Goal: Information Seeking & Learning: Learn about a topic

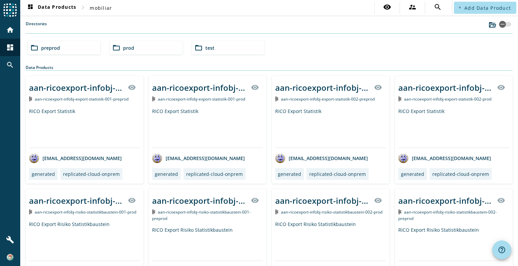
click at [46, 49] on span "preprod" at bounding box center [50, 48] width 19 height 6
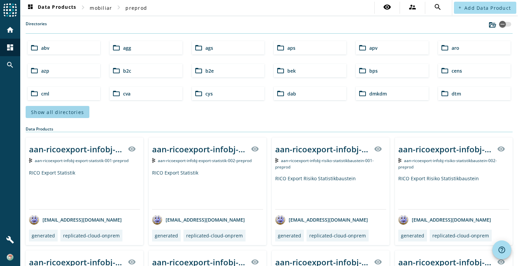
click at [76, 112] on span "Show all directories" at bounding box center [57, 112] width 53 height 6
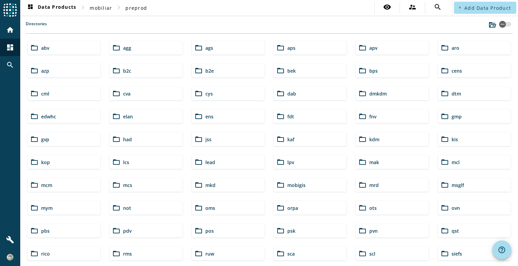
click at [143, 160] on div "folder_open lcs" at bounding box center [145, 162] width 72 height 13
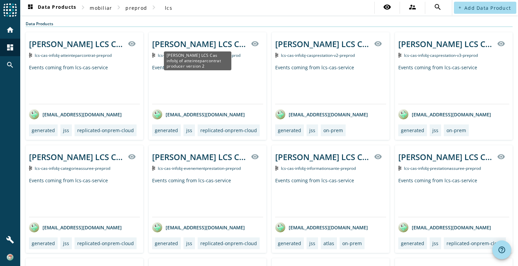
click at [224, 43] on div "[PERSON_NAME] LCS Cas infobj of atteinteparcontrat producer version 2" at bounding box center [199, 43] width 95 height 11
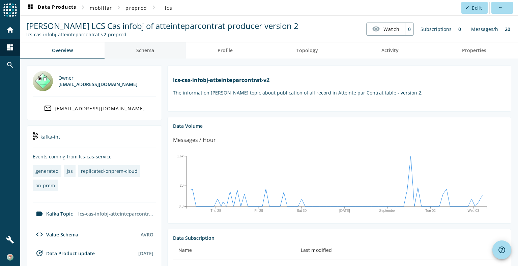
click at [146, 50] on span "Schema" at bounding box center [145, 50] width 18 height 5
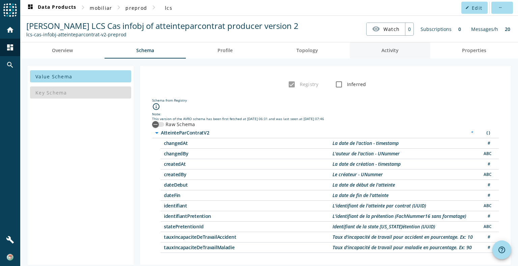
click at [385, 58] on span "Activity" at bounding box center [389, 50] width 17 height 16
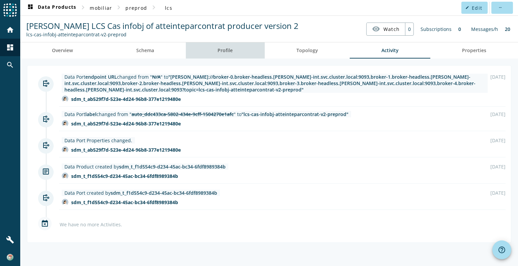
click at [227, 50] on span "Profile" at bounding box center [224, 50] width 15 height 5
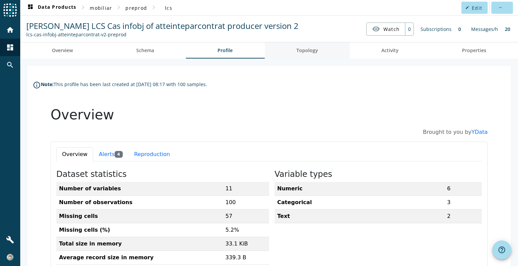
click at [288, 43] on link "Topology" at bounding box center [306, 50] width 85 height 16
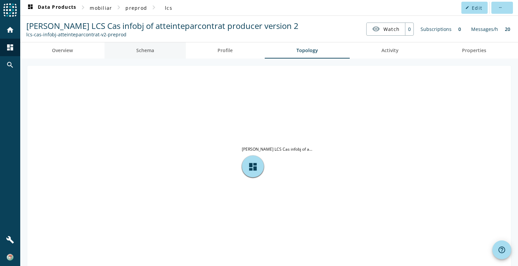
click at [142, 54] on span "Schema" at bounding box center [145, 50] width 18 height 16
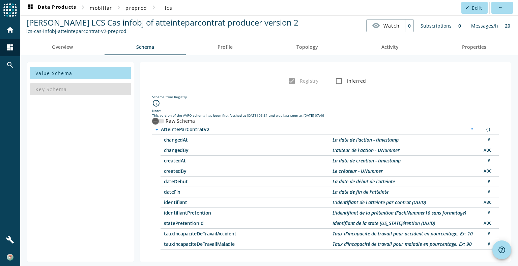
scroll to position [4, 0]
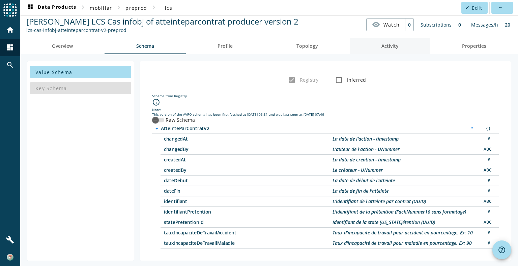
click at [390, 44] on span "Activity" at bounding box center [389, 46] width 17 height 5
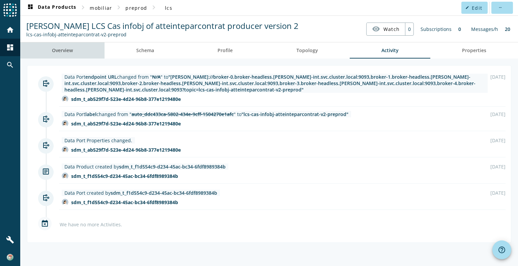
click at [80, 47] on link "Overview" at bounding box center [62, 50] width 84 height 16
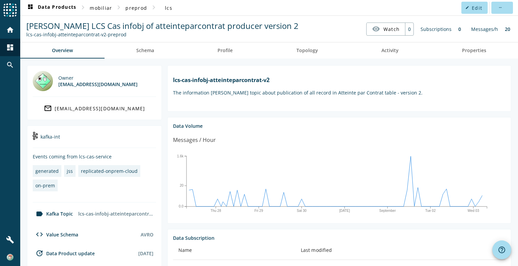
click at [440, 27] on div "Subscriptions" at bounding box center [436, 29] width 38 height 13
click at [167, 9] on span "lcs" at bounding box center [168, 8] width 7 height 6
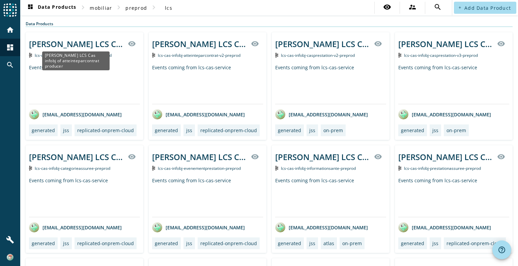
click at [56, 45] on div "[PERSON_NAME] LCS Cas infobj of atteinteparcontrat producer" at bounding box center [76, 43] width 95 height 11
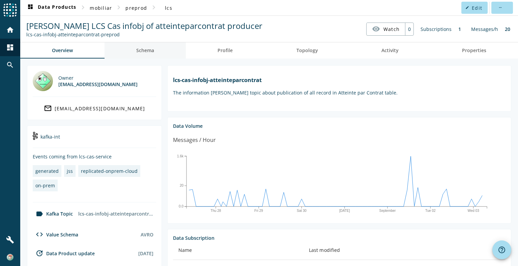
click at [160, 55] on link "Schema" at bounding box center [144, 50] width 81 height 16
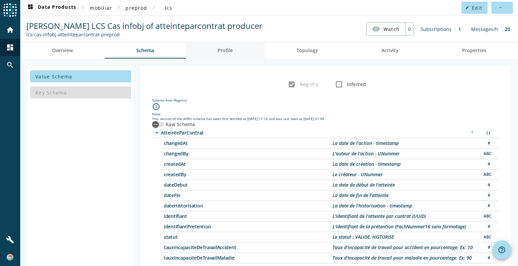
click at [208, 54] on link "Profile" at bounding box center [225, 50] width 79 height 16
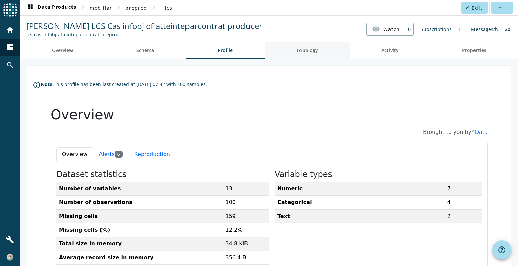
click at [313, 48] on span "Topology" at bounding box center [307, 50] width 22 height 5
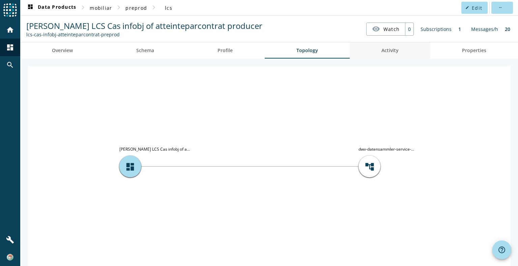
click at [394, 48] on span "Activity" at bounding box center [389, 50] width 17 height 5
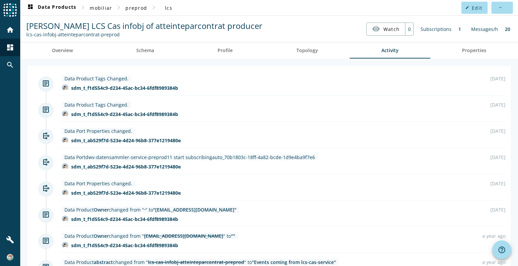
click at [436, 27] on div "Subscriptions" at bounding box center [436, 29] width 38 height 13
click at [454, 28] on div "1" at bounding box center [458, 29] width 9 height 13
click at [467, 53] on span "Properties" at bounding box center [474, 50] width 24 height 5
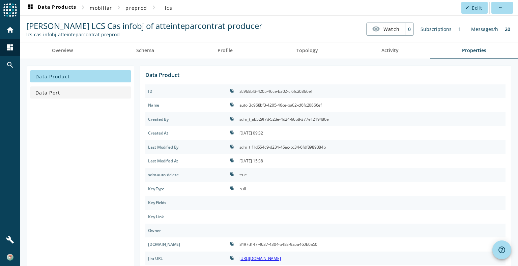
click at [51, 93] on span "Data Port" at bounding box center [47, 93] width 25 height 6
